Goal: Ask a question

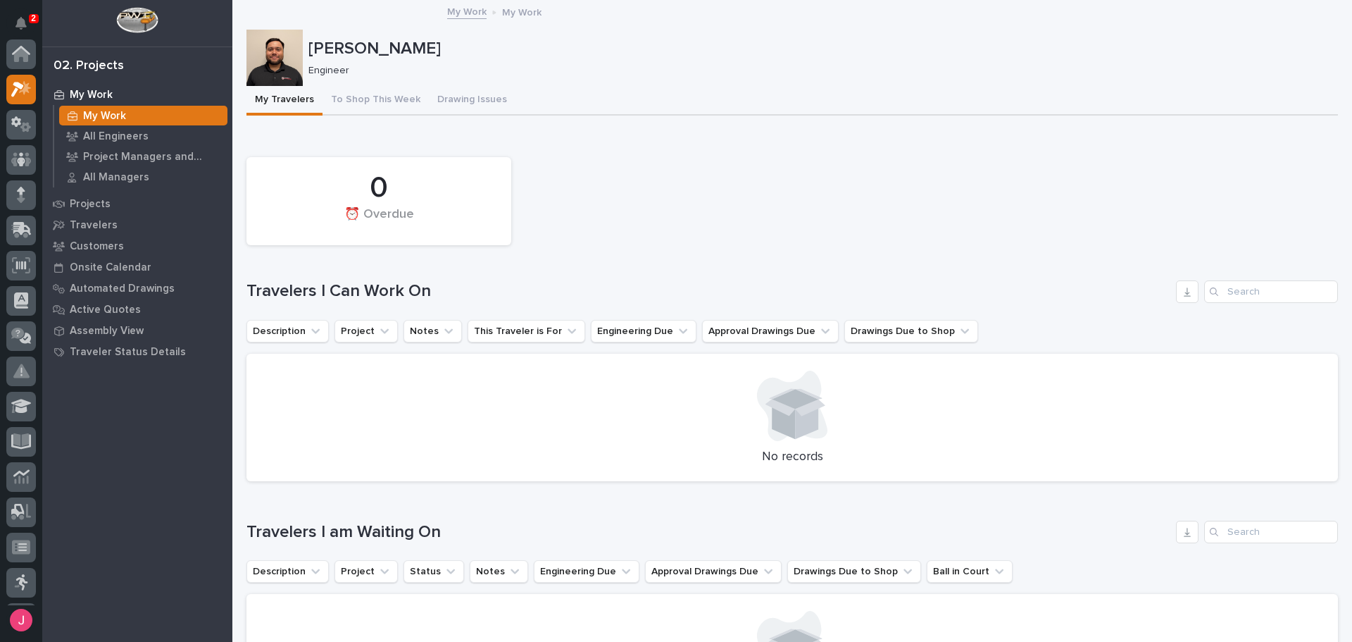
scroll to position [35, 0]
click at [16, 21] on icon "Notifications" at bounding box center [20, 23] width 11 height 13
click at [682, 104] on div "My Travelers To Shop This Week Drawing Issues" at bounding box center [792, 101] width 1092 height 30
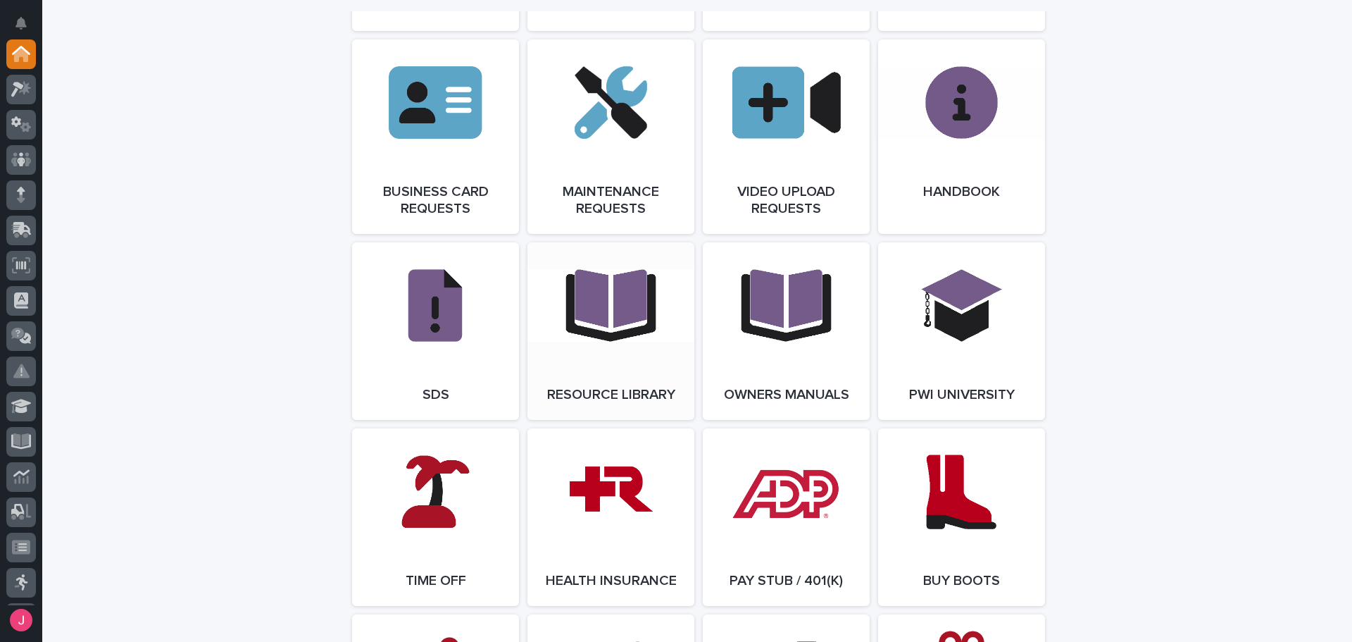
scroll to position [2167, 0]
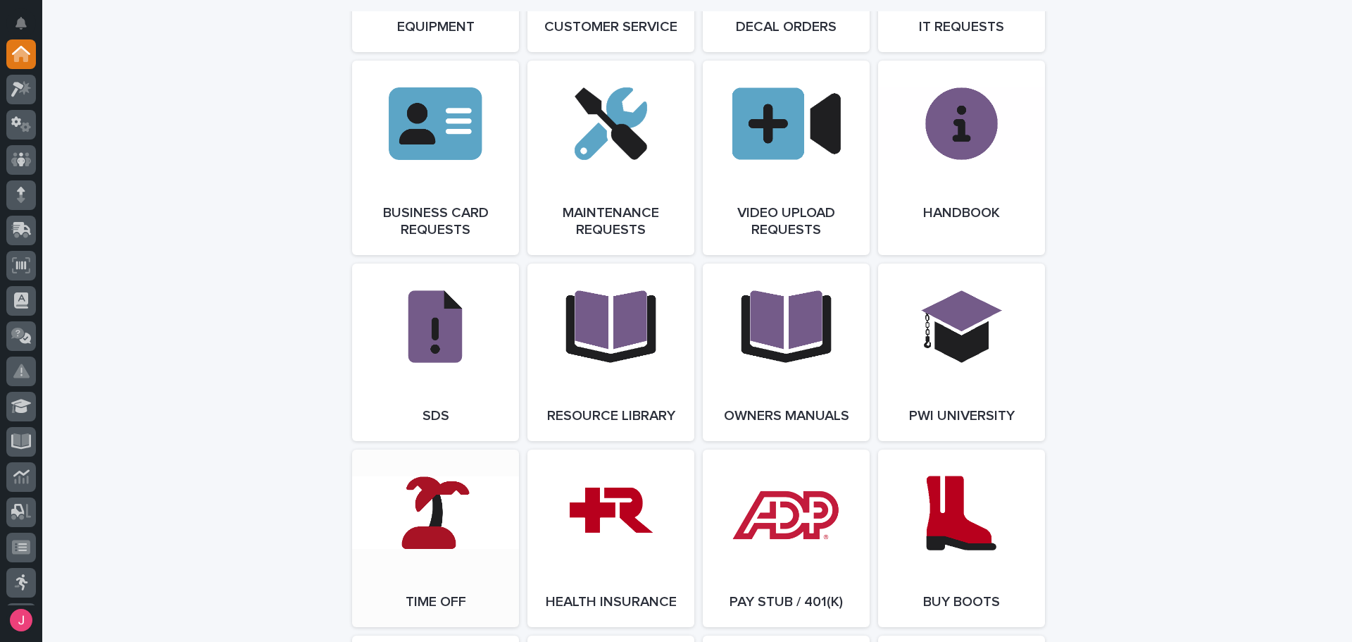
click at [432, 523] on link "Open Link" at bounding box center [435, 537] width 167 height 177
